Goal: Transaction & Acquisition: Purchase product/service

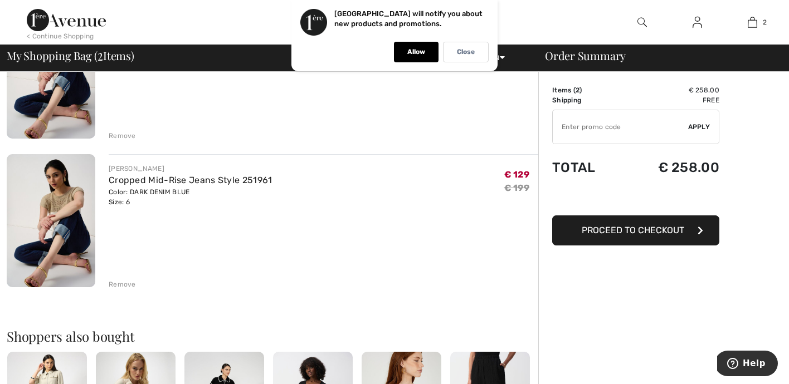
scroll to position [160, 0]
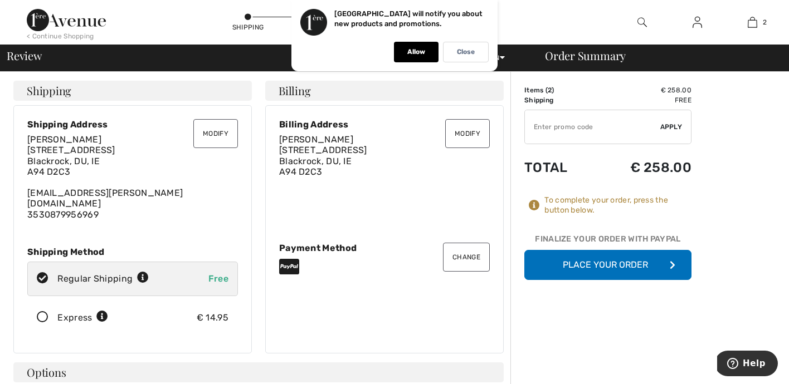
click at [608, 268] on button "Place Your Order" at bounding box center [607, 265] width 167 height 30
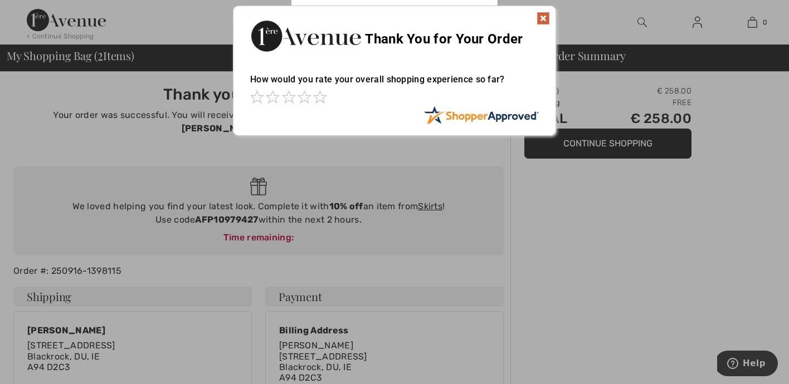
click at [542, 17] on img at bounding box center [542, 18] width 13 height 13
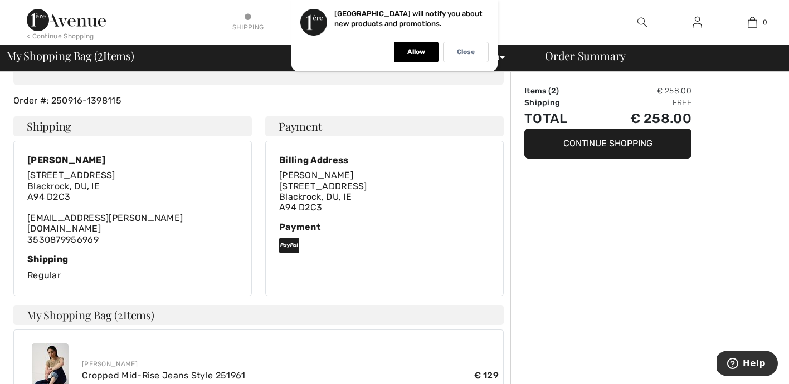
scroll to position [163, 0]
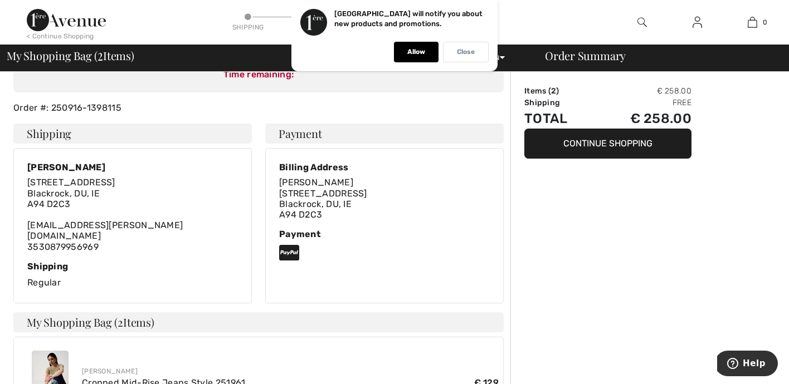
click at [466, 56] on div "Close" at bounding box center [466, 52] width 46 height 21
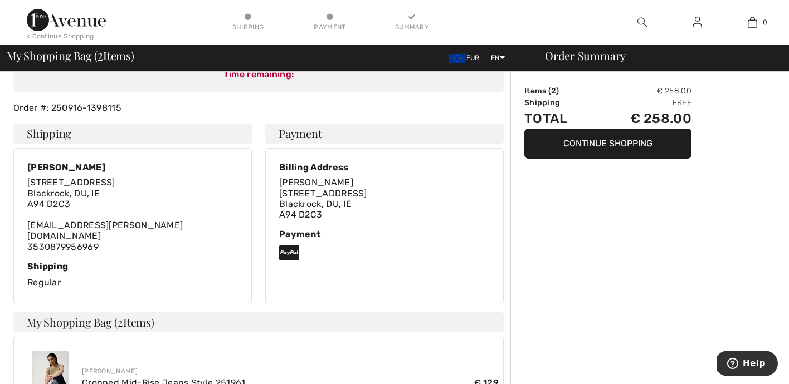
click at [49, 17] on img at bounding box center [66, 20] width 79 height 22
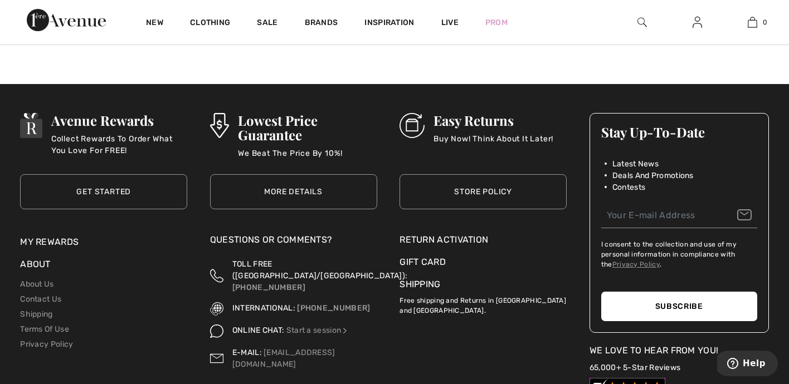
scroll to position [3907, 0]
